Goal: Transaction & Acquisition: Purchase product/service

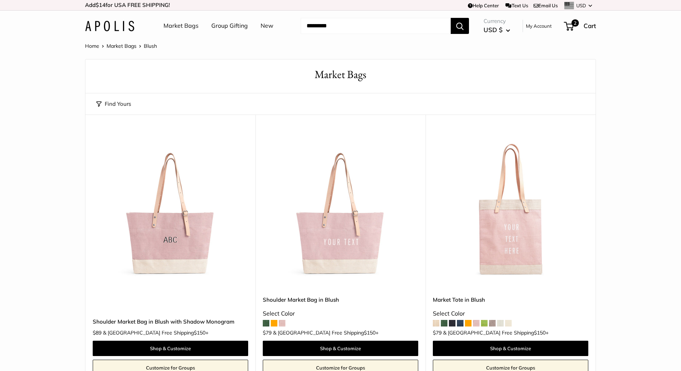
click at [192, 26] on link "Market Bags" at bounding box center [180, 25] width 35 height 11
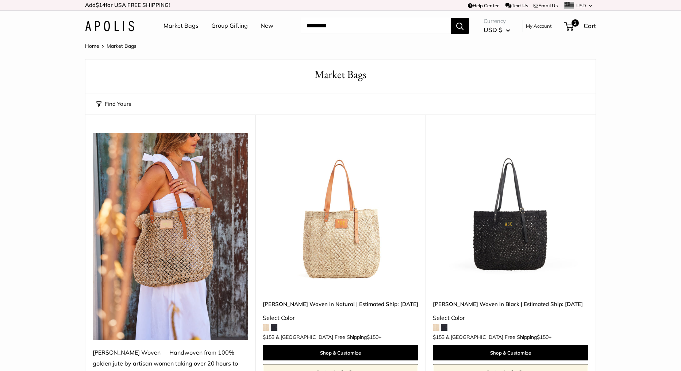
click at [0, 0] on img at bounding box center [0, 0] width 0 height 0
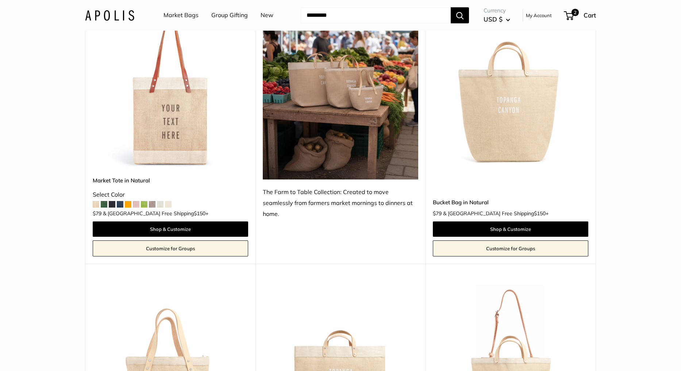
scroll to position [707, 0]
